Goal: Check status: Check status

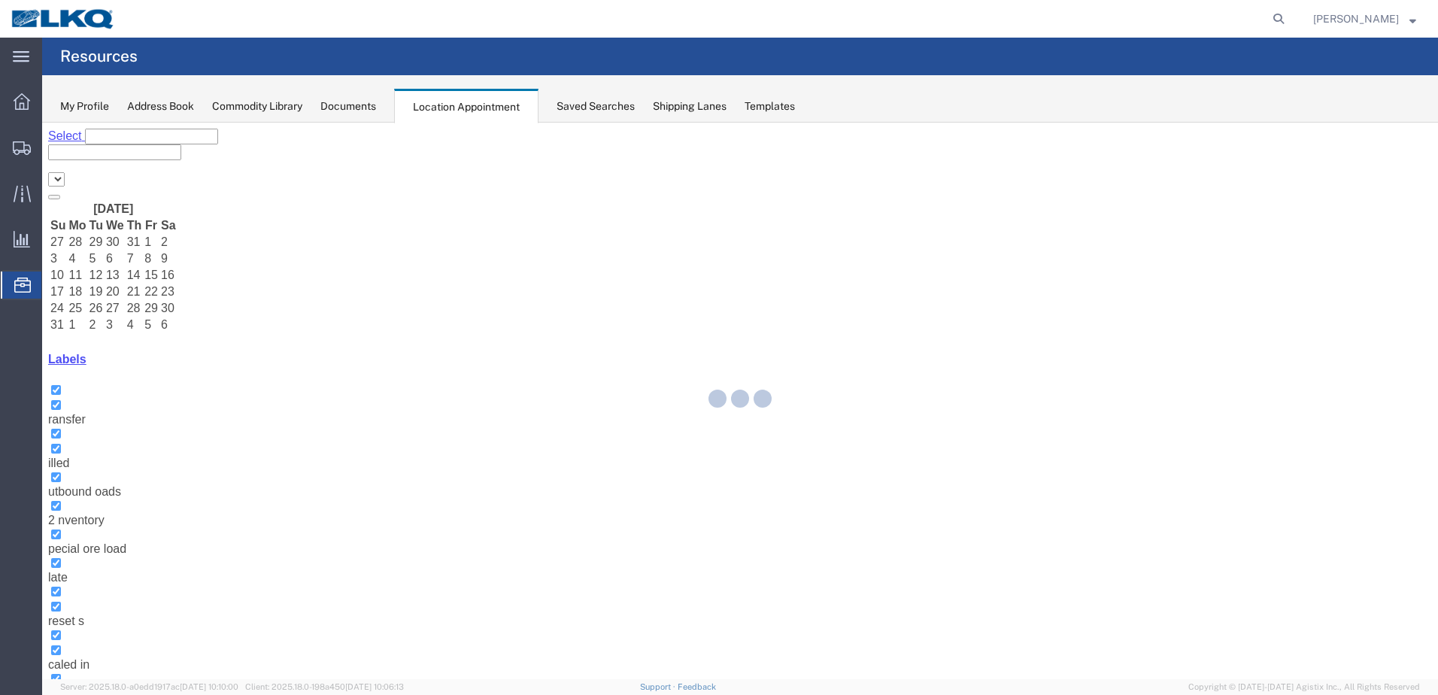
select select "28018"
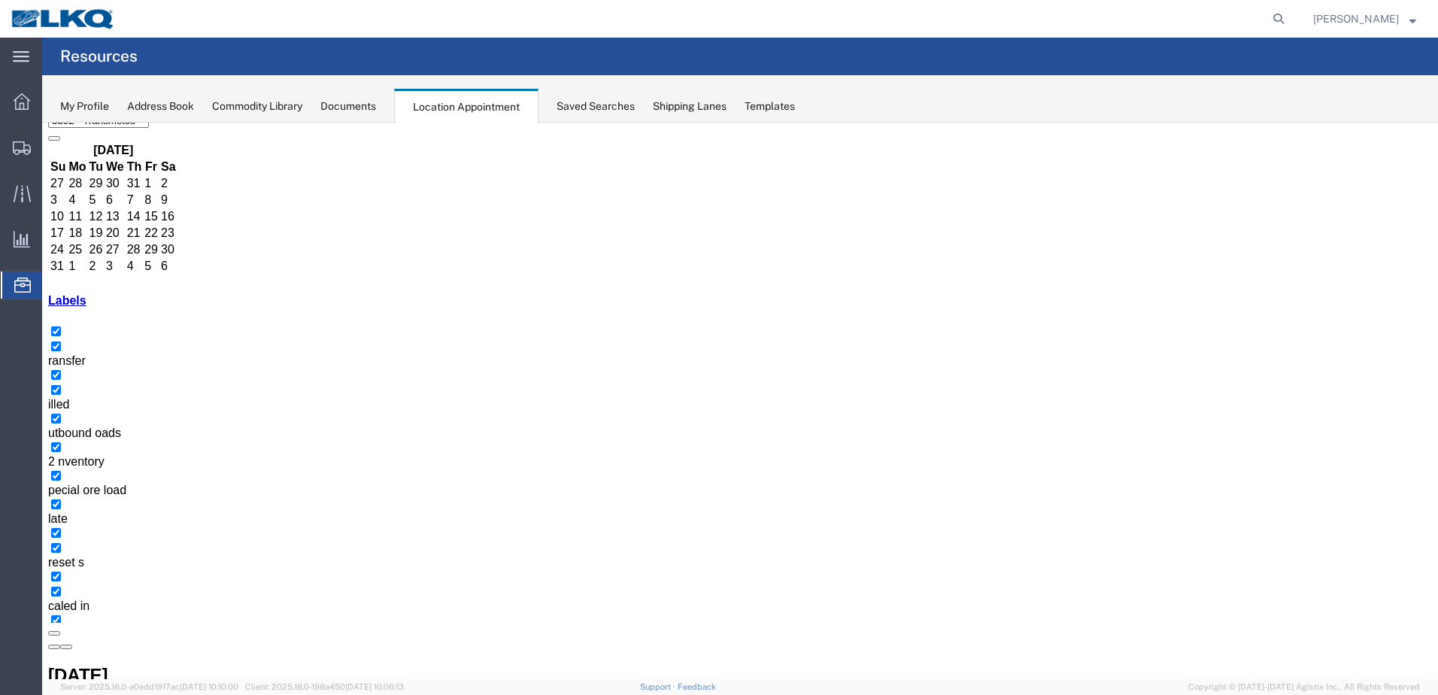
drag, startPoint x: 869, startPoint y: 230, endPoint x: 705, endPoint y: 556, distance: 364.9
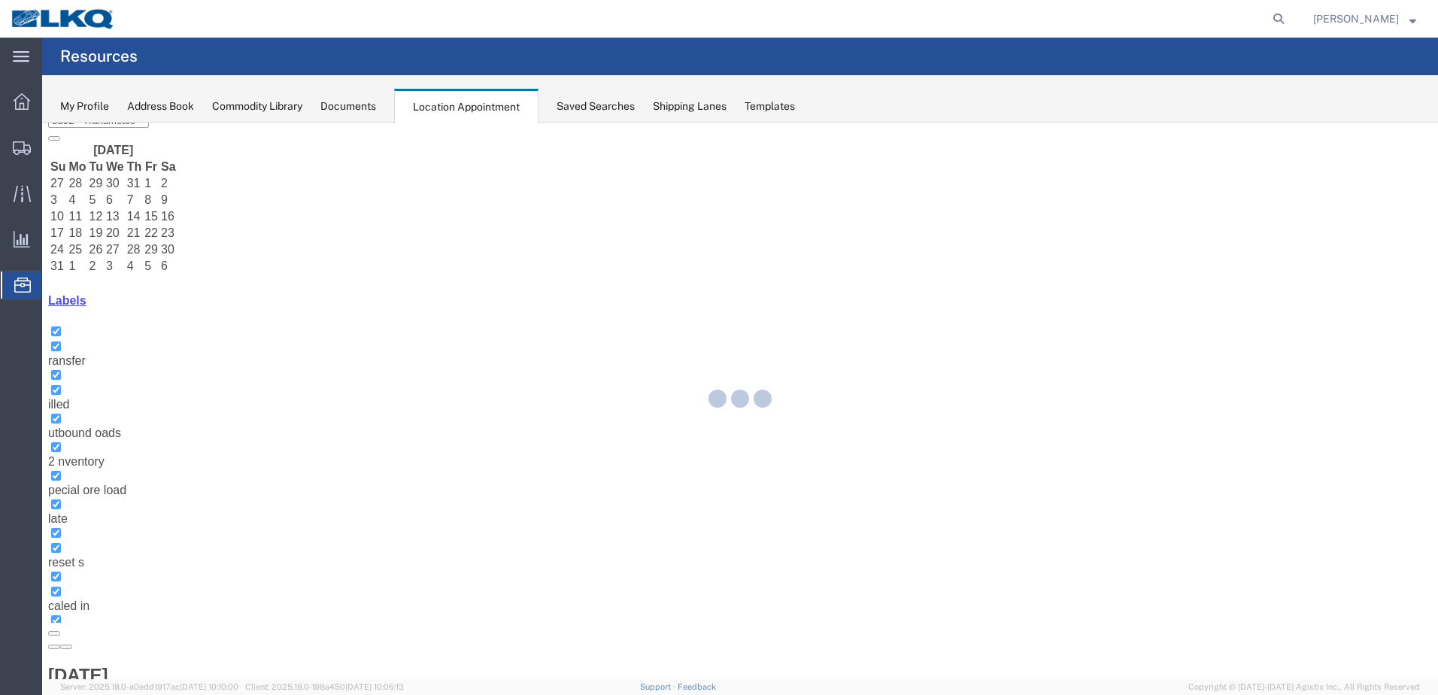
scroll to position [0, 0]
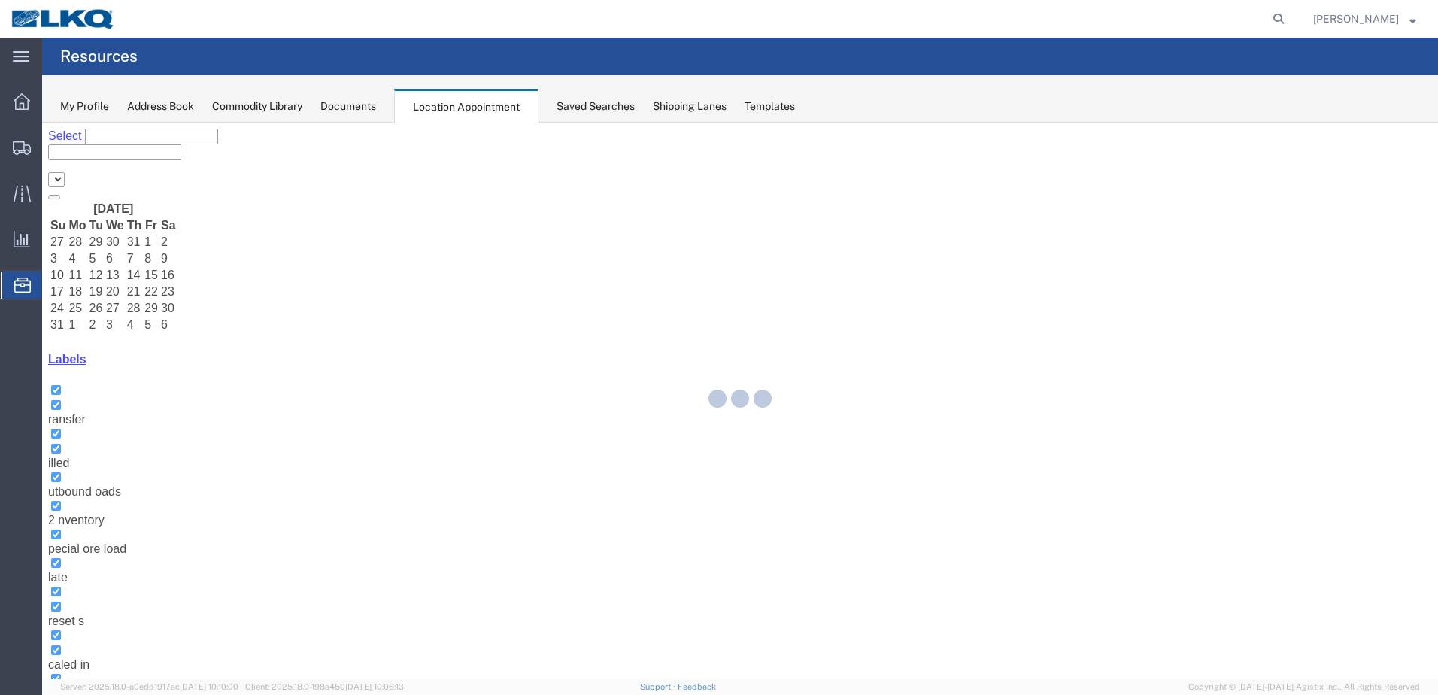
select select "28018"
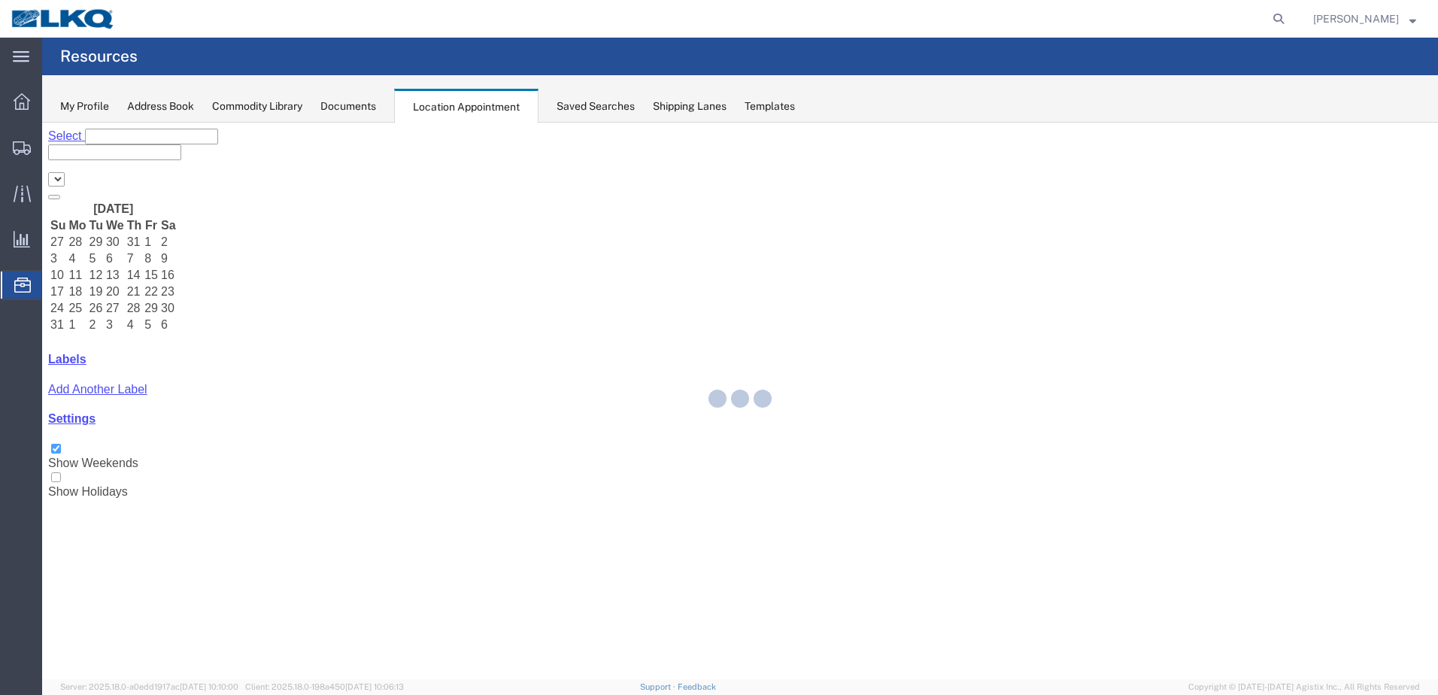
select select "28018"
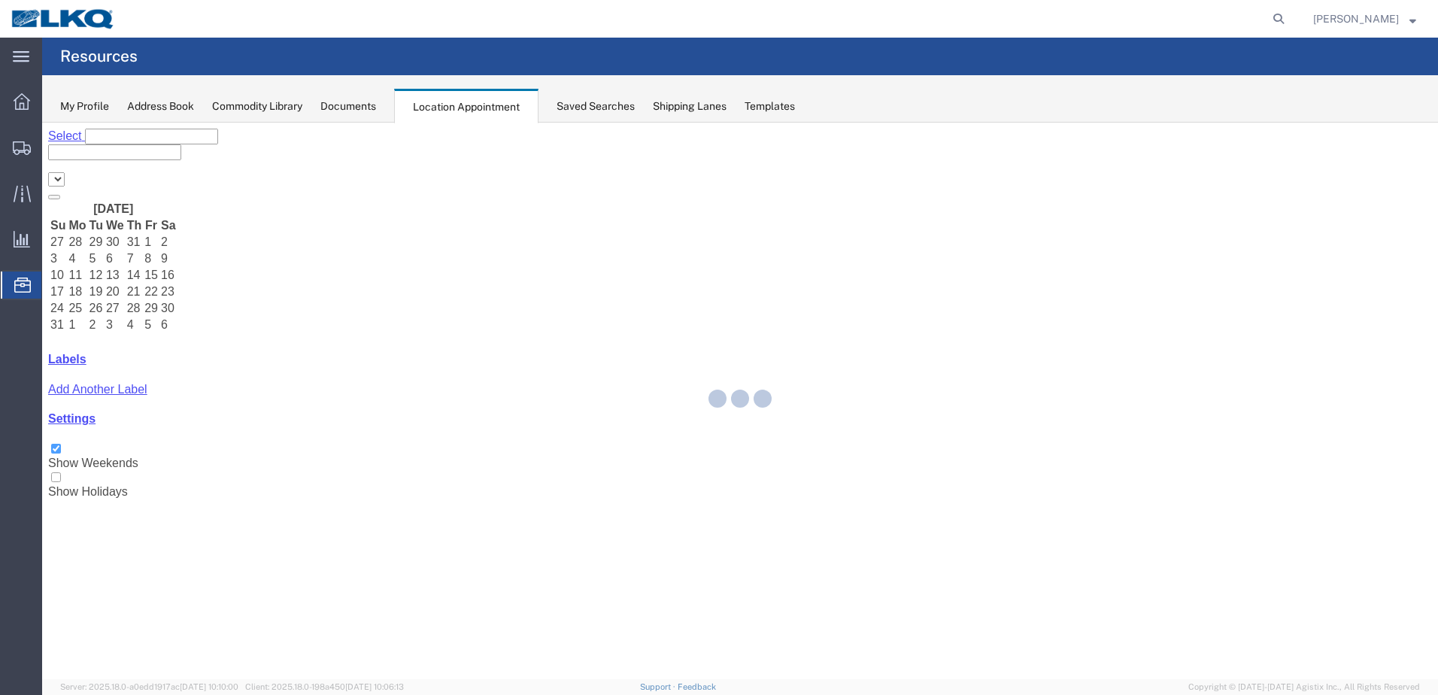
select select "28018"
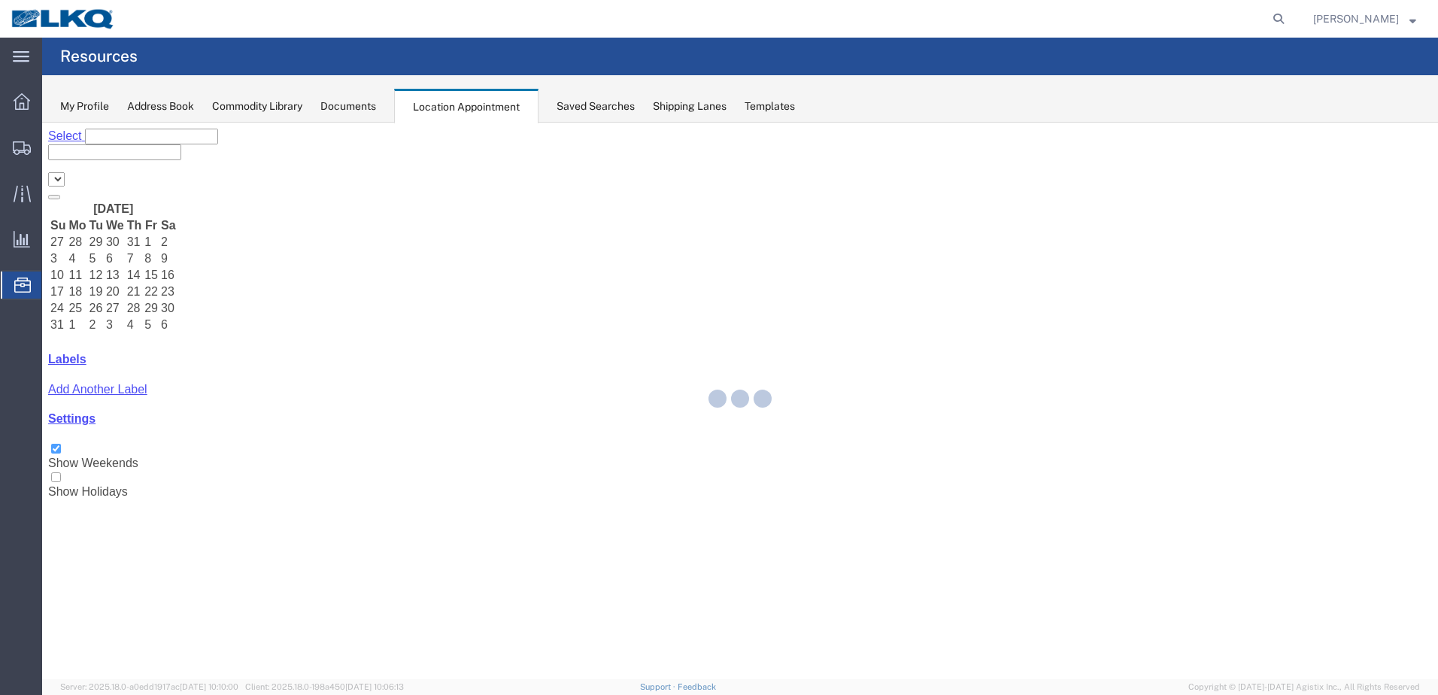
select select "28018"
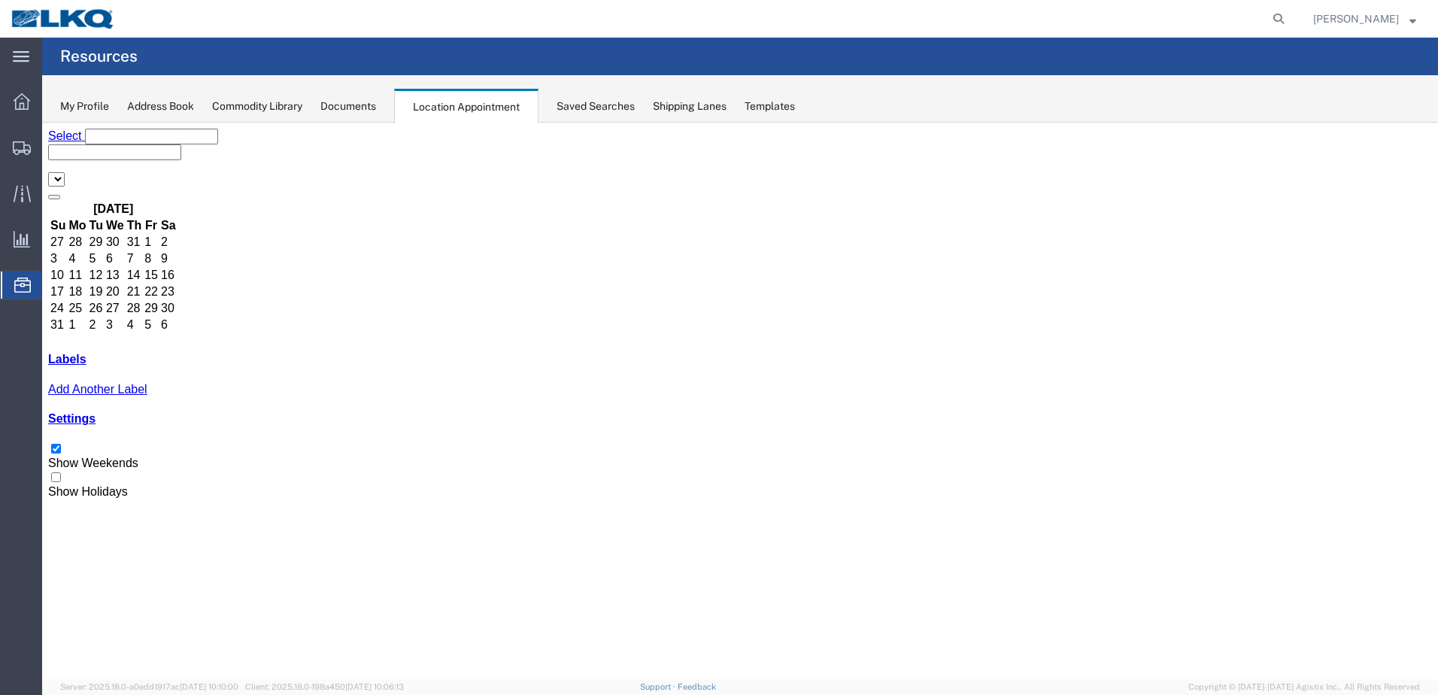
select select "28018"
